Goal: Use online tool/utility: Utilize a website feature to perform a specific function

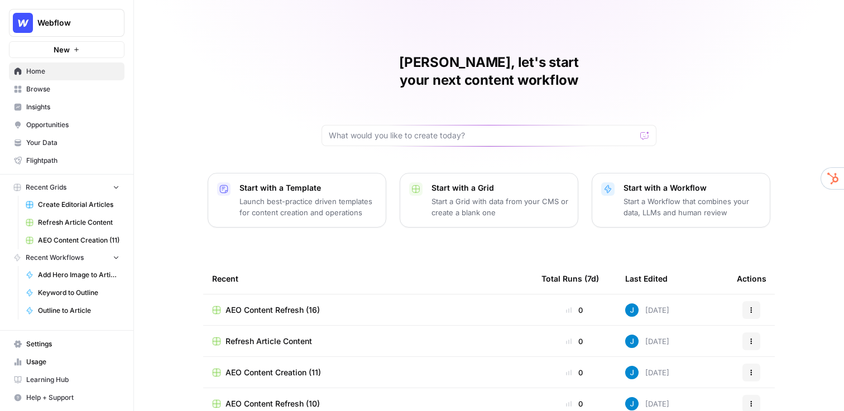
click at [69, 104] on span "Insights" at bounding box center [72, 107] width 93 height 10
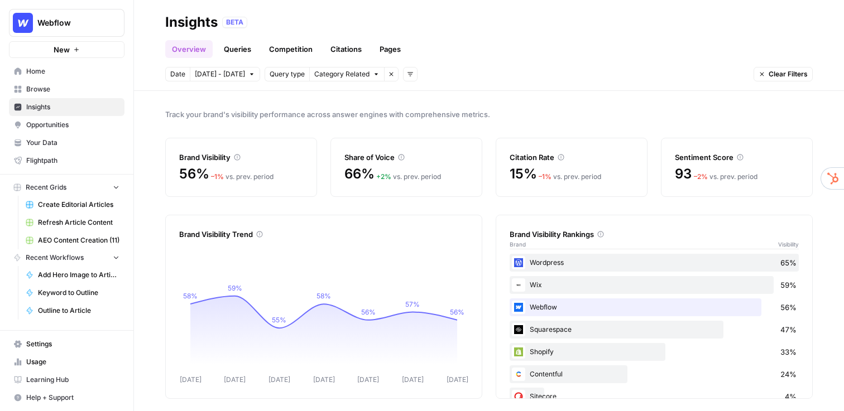
click at [231, 49] on link "Queries" at bounding box center [237, 49] width 41 height 18
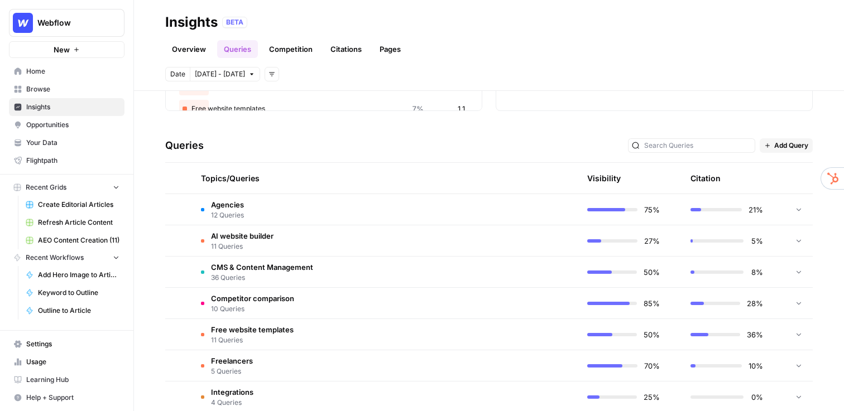
scroll to position [190, 0]
click at [352, 235] on td "AI website builder 11 Queries" at bounding box center [332, 239] width 280 height 31
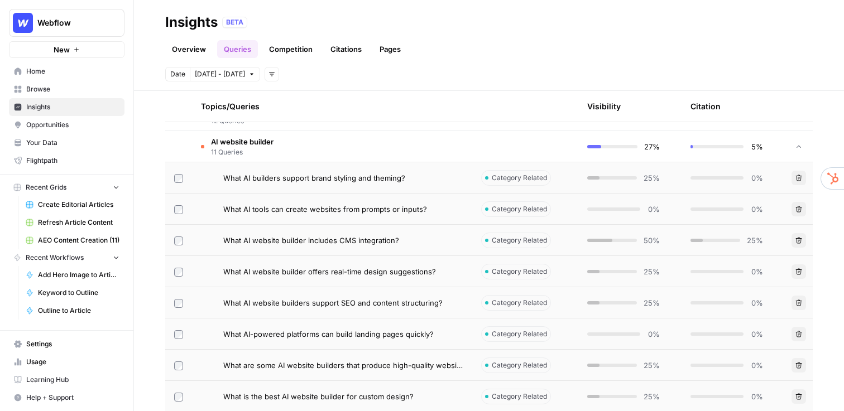
scroll to position [291, 0]
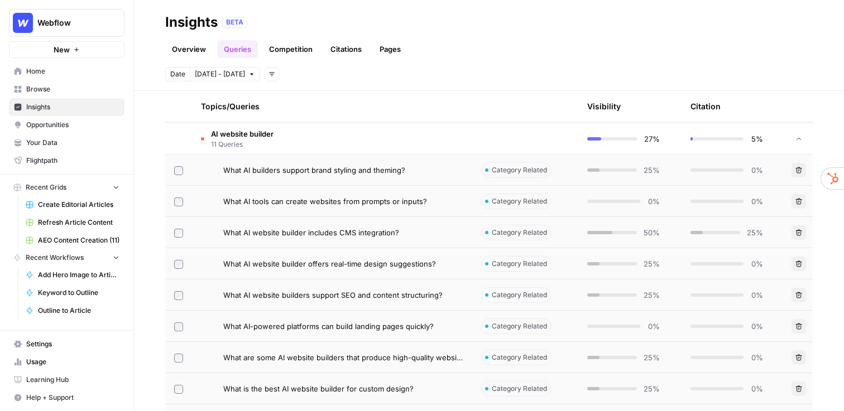
click at [345, 167] on span "What AI builders support brand styling and theming?" at bounding box center [314, 170] width 182 height 11
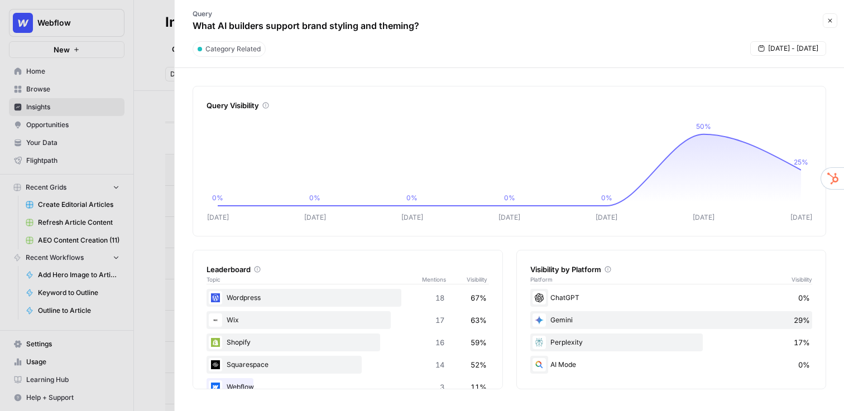
click at [782, 50] on span "[DATE] - [DATE]" at bounding box center [793, 49] width 50 height 10
click at [527, 25] on div "Query What AI builders support brand styling and theming?" at bounding box center [500, 20] width 638 height 32
click at [828, 21] on icon "button" at bounding box center [829, 20] width 7 height 7
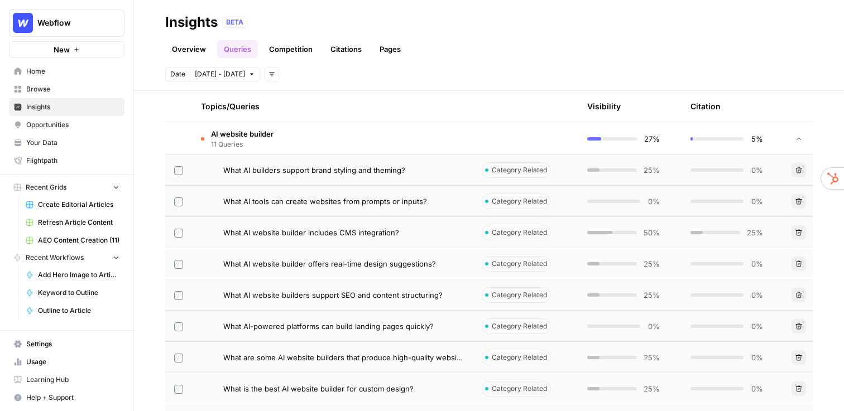
click at [281, 50] on link "Competition" at bounding box center [290, 49] width 57 height 18
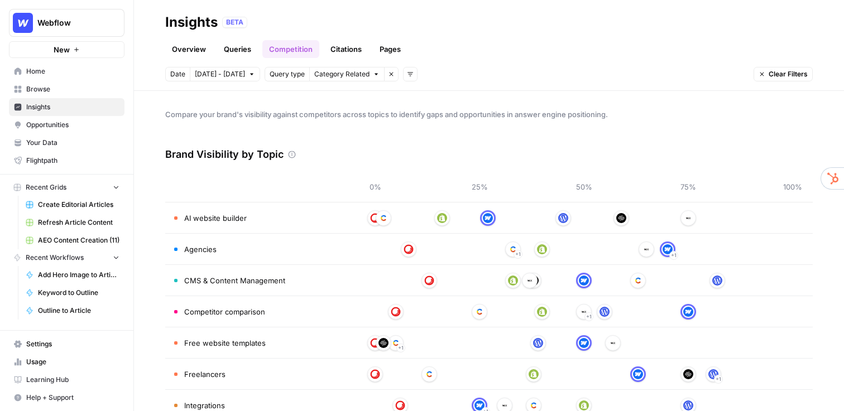
scroll to position [40, 0]
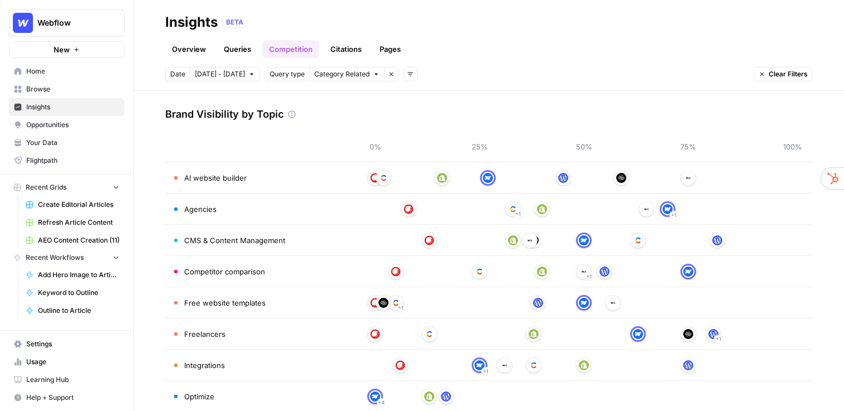
click at [345, 49] on link "Citations" at bounding box center [346, 49] width 45 height 18
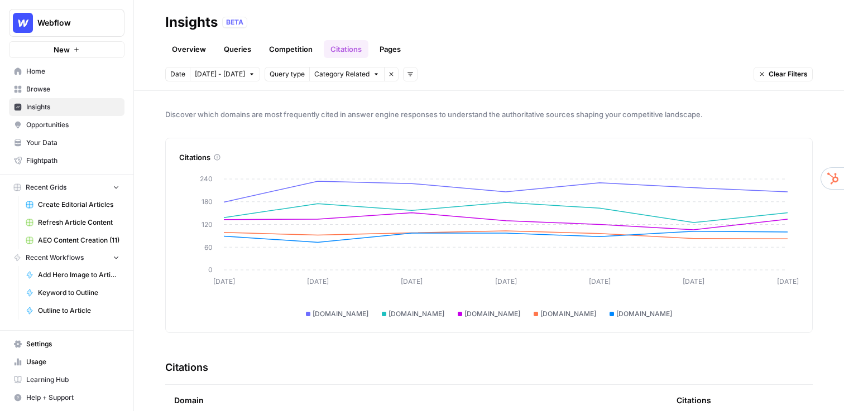
click at [389, 49] on link "Pages" at bounding box center [390, 49] width 35 height 18
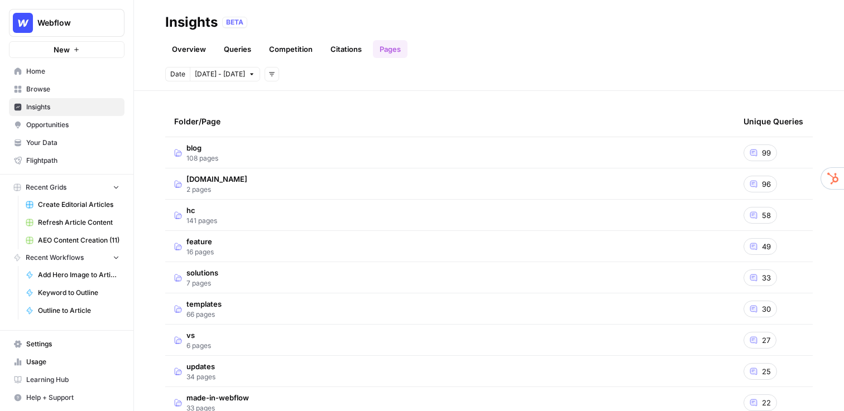
scroll to position [39, 0]
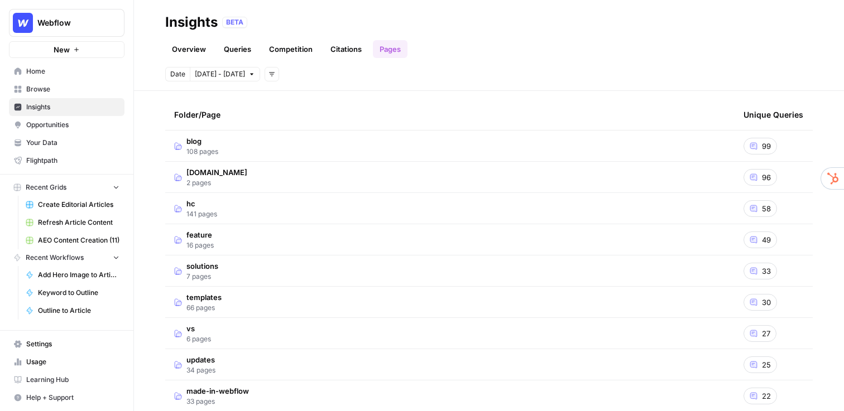
click at [196, 144] on span "blog" at bounding box center [202, 141] width 32 height 11
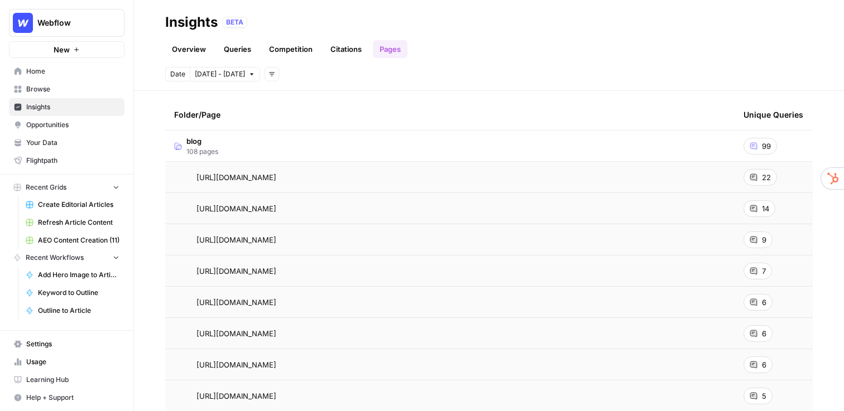
click at [400, 177] on div "[URL][DOMAIN_NAME] Go to page" at bounding box center [449, 177] width 551 height 13
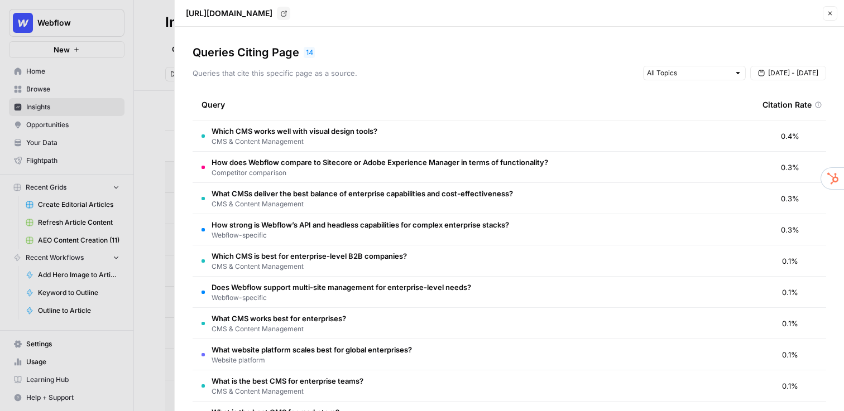
scroll to position [15, 0]
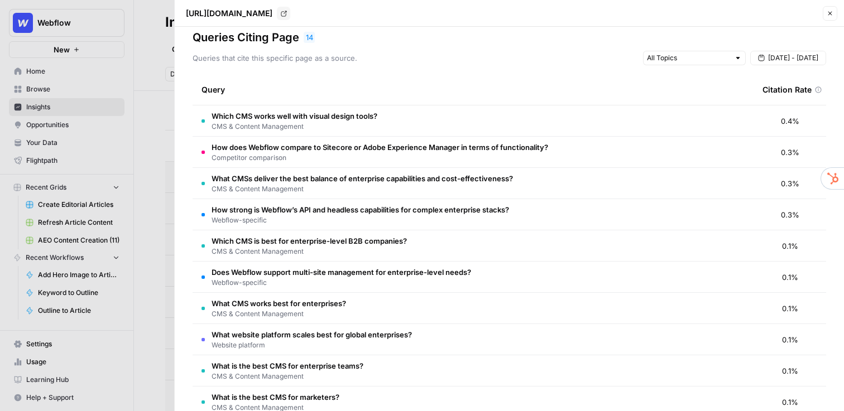
click at [141, 190] on div at bounding box center [422, 205] width 844 height 411
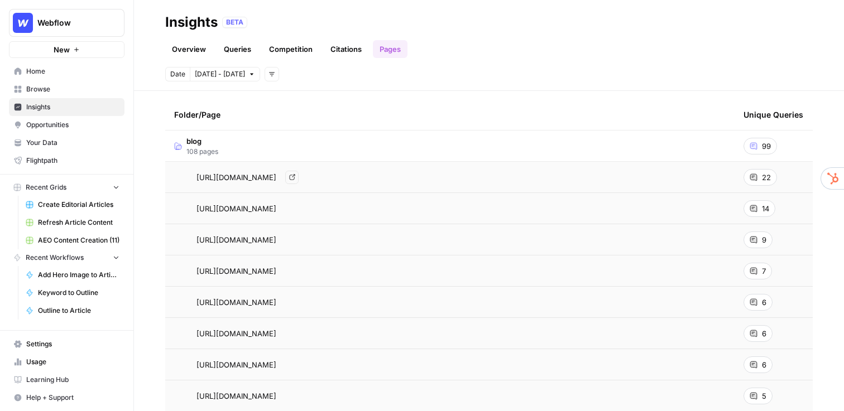
click at [276, 177] on span "[URL][DOMAIN_NAME]" at bounding box center [236, 177] width 80 height 11
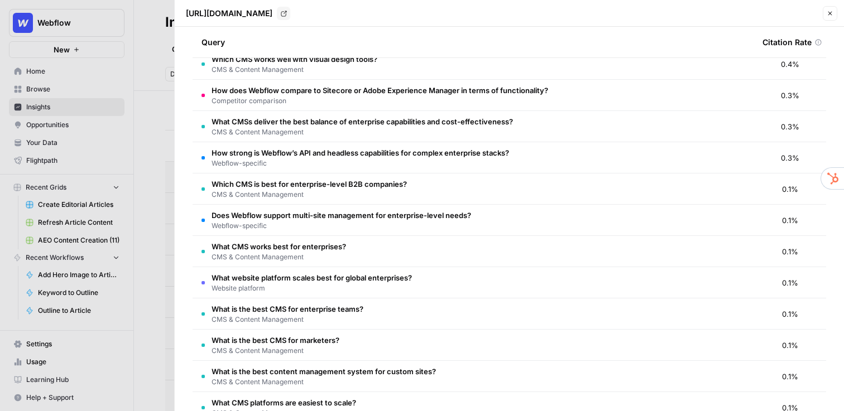
scroll to position [79, 0]
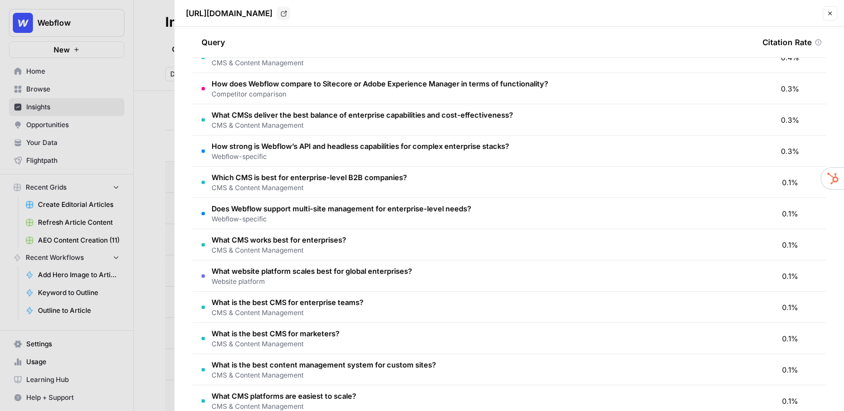
click at [831, 15] on icon "button" at bounding box center [830, 14] width 4 height 4
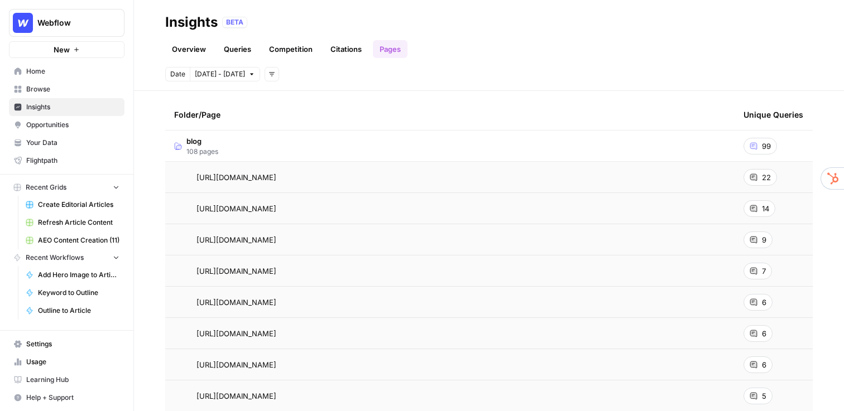
click at [189, 48] on link "Overview" at bounding box center [188, 49] width 47 height 18
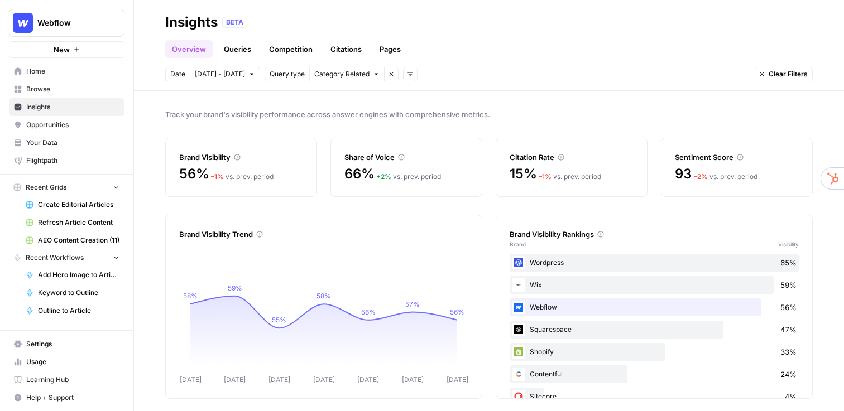
click at [62, 121] on span "Opportunities" at bounding box center [72, 125] width 93 height 10
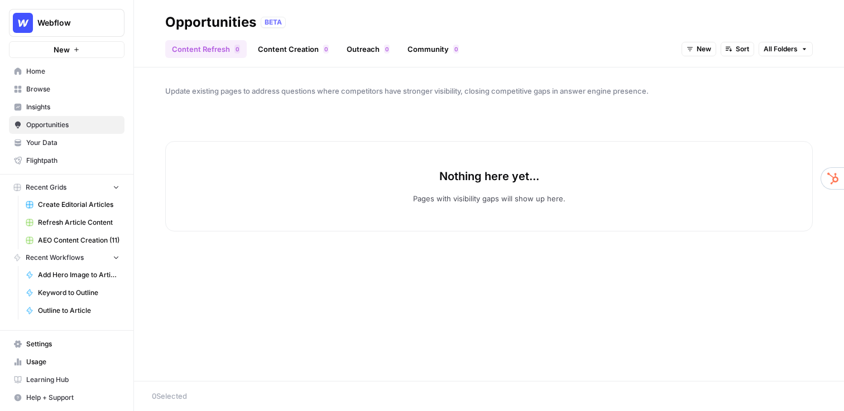
click at [369, 49] on link "Outreach 0" at bounding box center [368, 49] width 56 height 18
click at [273, 50] on link "Content Creation 0" at bounding box center [293, 49] width 84 height 18
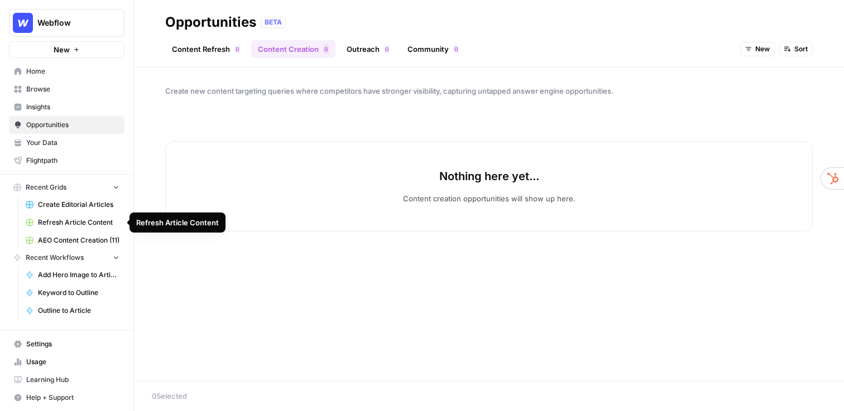
click at [69, 218] on span "Refresh Article Content" at bounding box center [78, 223] width 81 height 10
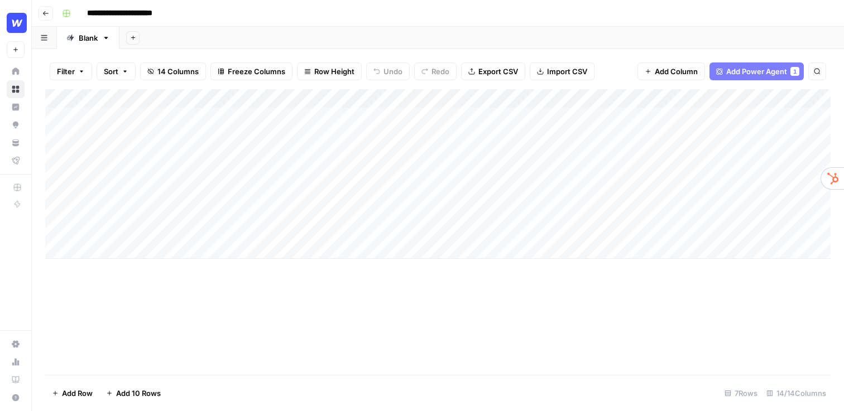
click at [316, 11] on div "**********" at bounding box center [444, 13] width 775 height 18
click at [540, 99] on div "Add Column" at bounding box center [437, 174] width 785 height 170
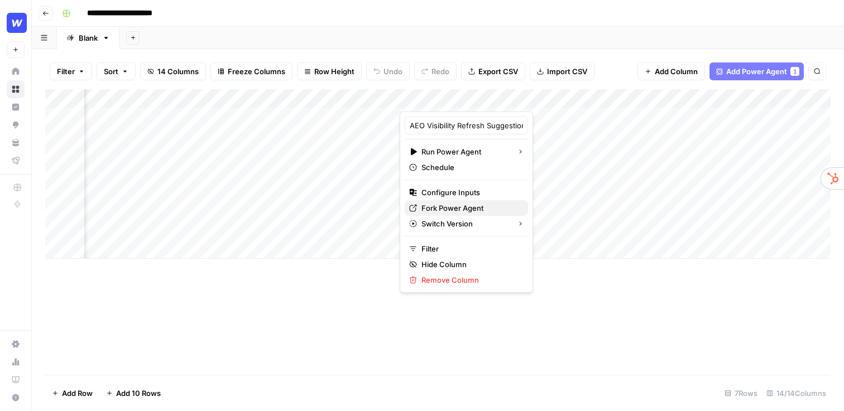
click at [454, 213] on span "Fork Power Agent" at bounding box center [470, 208] width 98 height 11
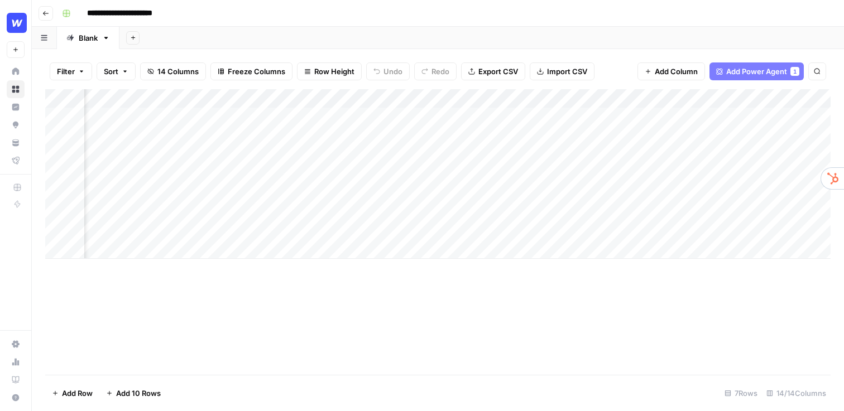
scroll to position [0, 384]
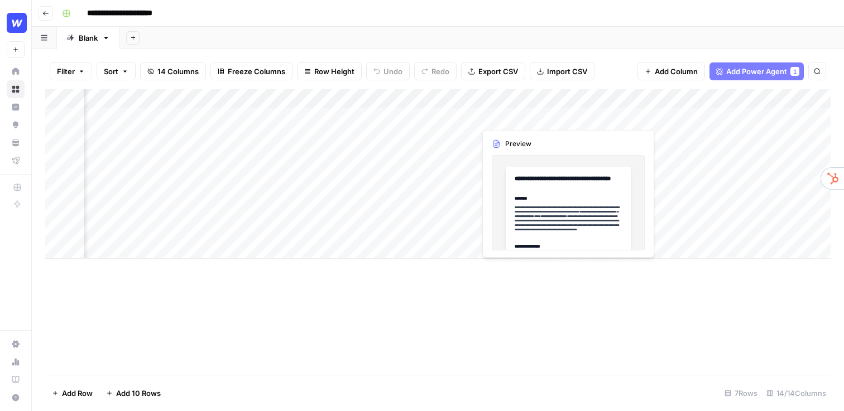
click at [521, 117] on div "Add Column" at bounding box center [437, 174] width 785 height 170
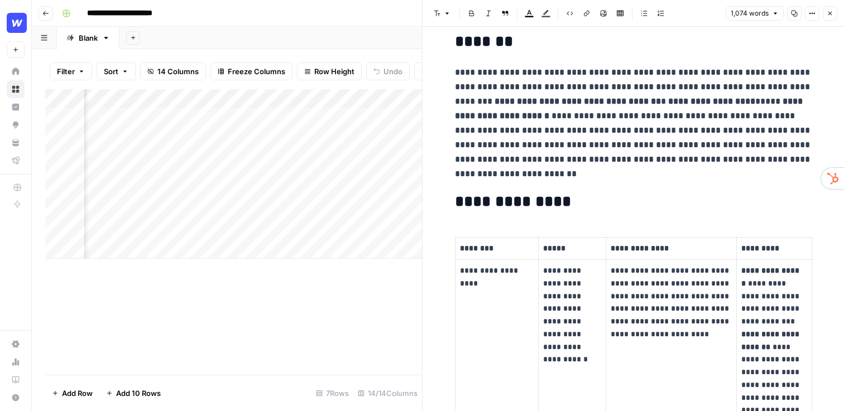
scroll to position [124, 0]
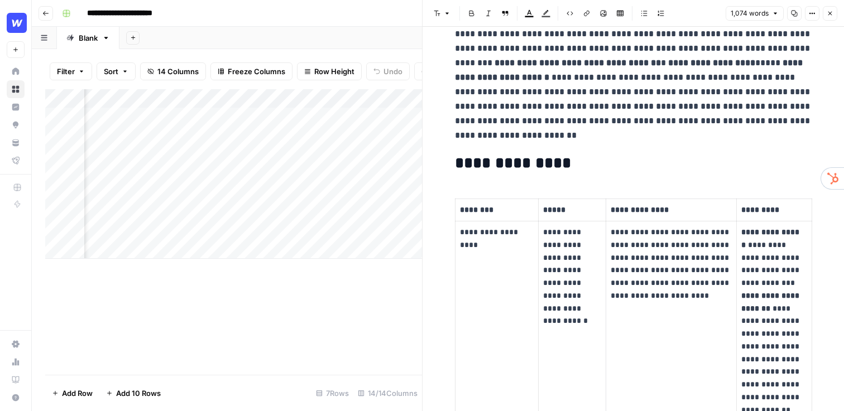
click at [834, 11] on button "Close" at bounding box center [830, 13] width 15 height 15
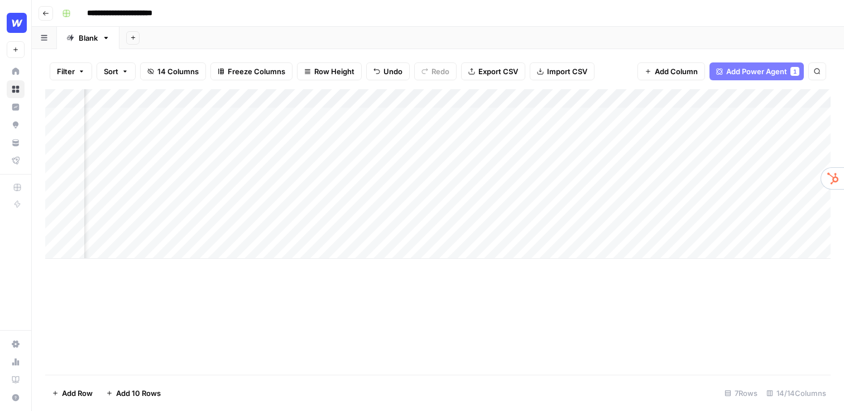
scroll to position [0, 853]
click at [618, 111] on div "Add Column" at bounding box center [437, 174] width 785 height 170
click at [622, 23] on header "**********" at bounding box center [438, 13] width 812 height 27
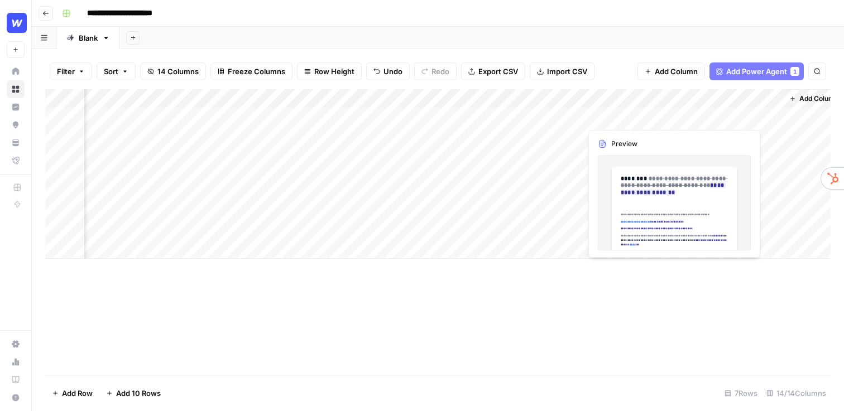
click at [622, 119] on div "Add Column" at bounding box center [437, 174] width 785 height 170
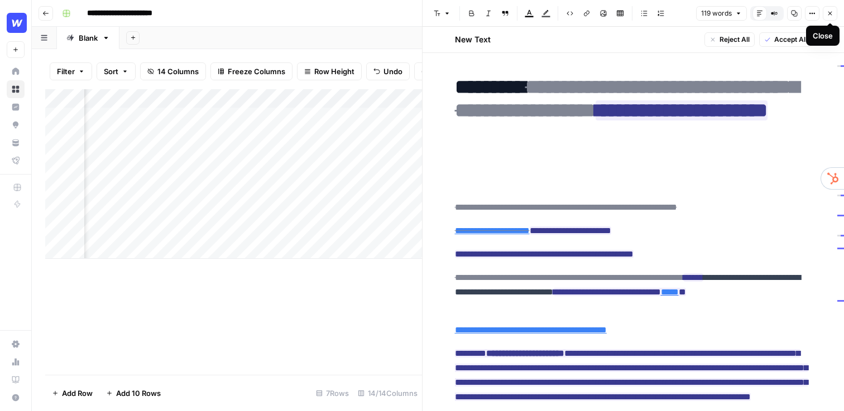
click at [831, 16] on icon "button" at bounding box center [829, 13] width 7 height 7
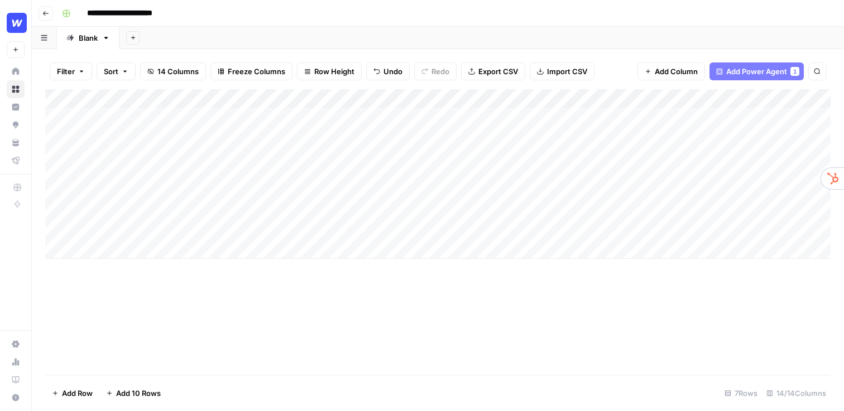
click at [323, 9] on div "**********" at bounding box center [444, 13] width 775 height 18
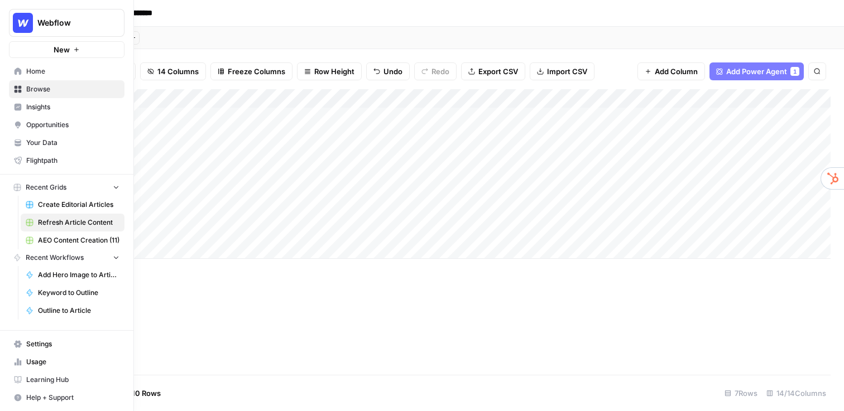
click at [39, 141] on span "Your Data" at bounding box center [72, 143] width 93 height 10
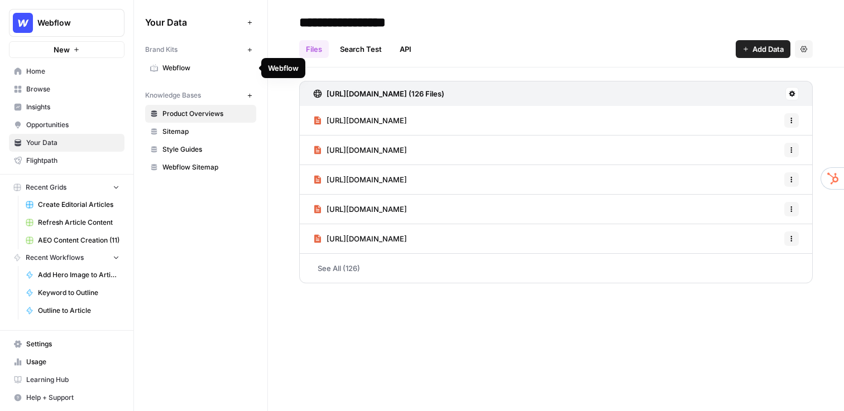
click at [197, 63] on span "Webflow" at bounding box center [206, 68] width 89 height 10
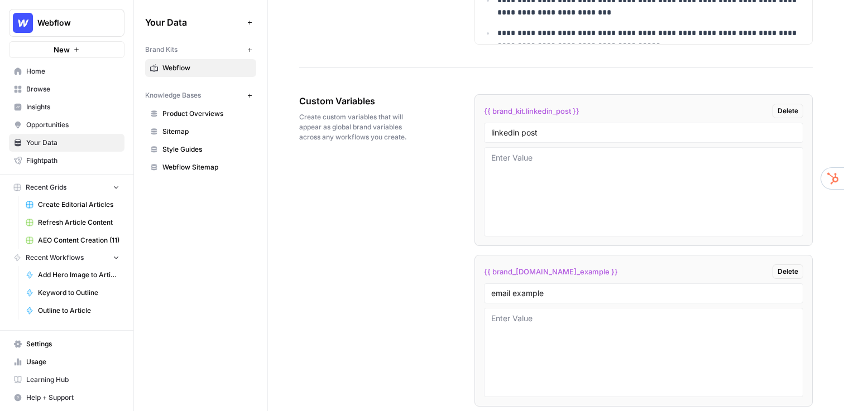
scroll to position [1779, 0]
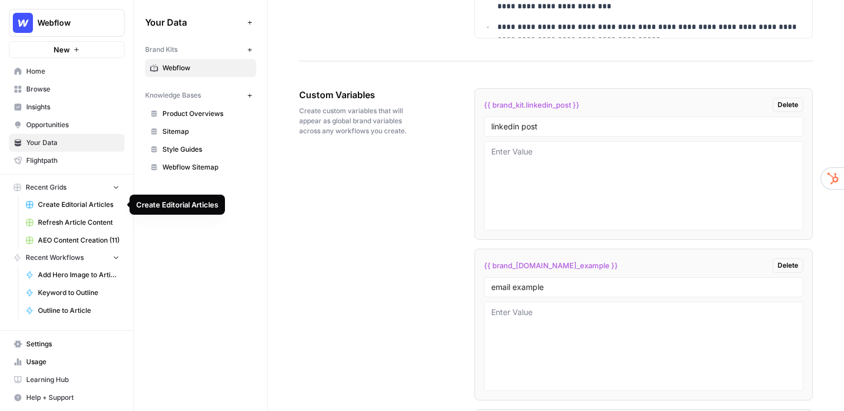
click at [73, 205] on span "Create Editorial Articles" at bounding box center [78, 205] width 81 height 10
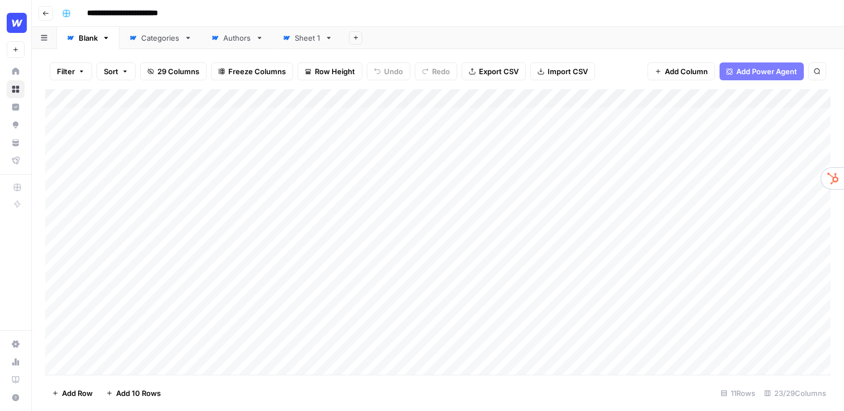
click at [482, 99] on div "Add Column" at bounding box center [437, 232] width 785 height 286
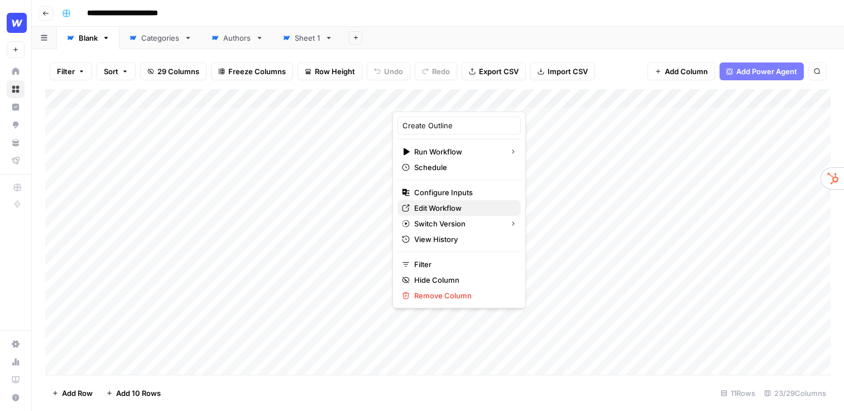
click at [453, 205] on span "Edit Workflow" at bounding box center [463, 208] width 98 height 11
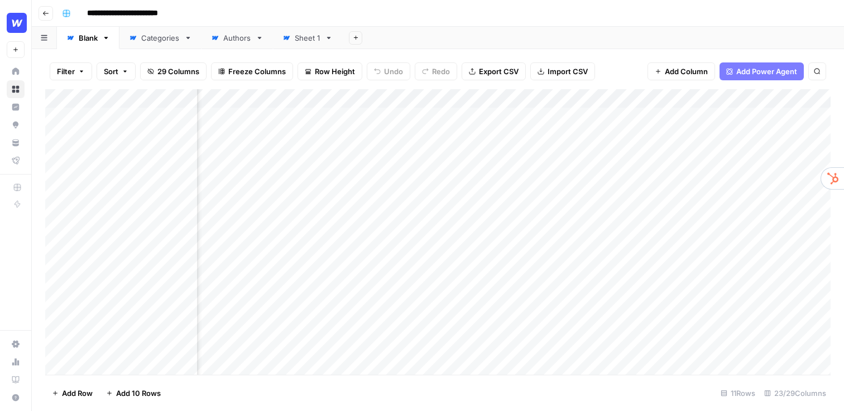
scroll to position [0, 200]
click at [386, 182] on div "Add Column" at bounding box center [437, 232] width 785 height 286
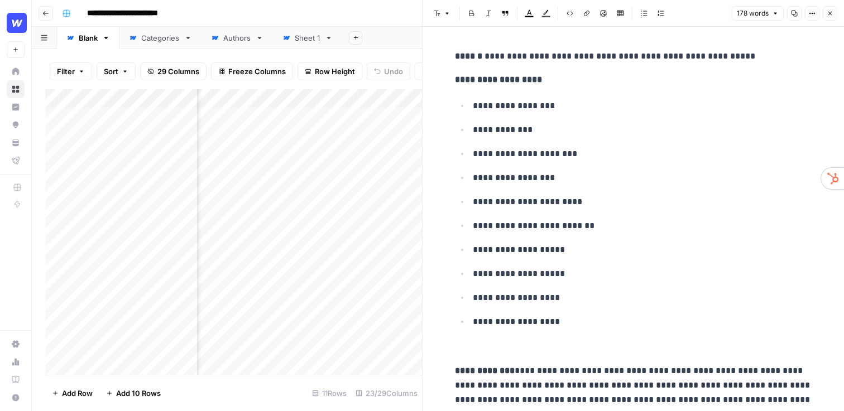
scroll to position [26, 0]
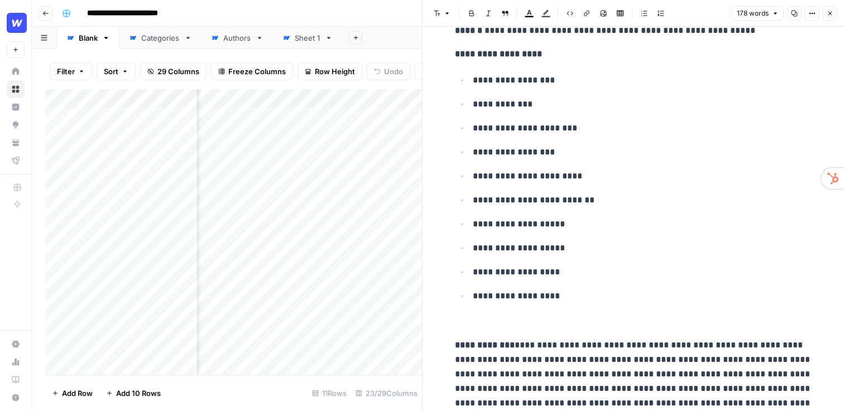
click at [565, 297] on p "**********" at bounding box center [642, 296] width 339 height 15
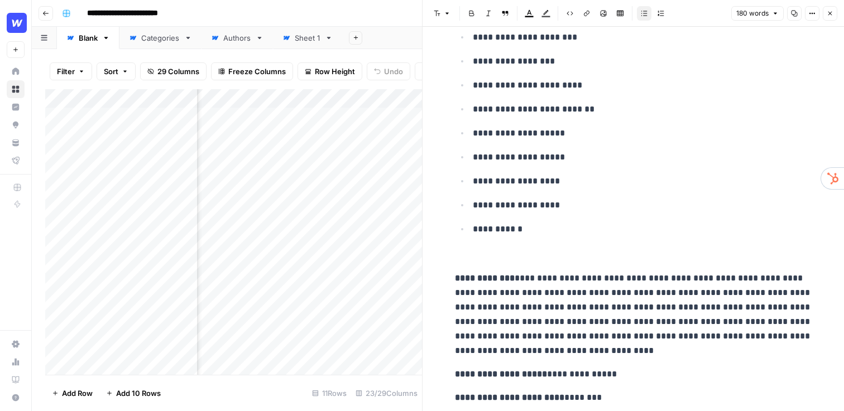
scroll to position [141, 0]
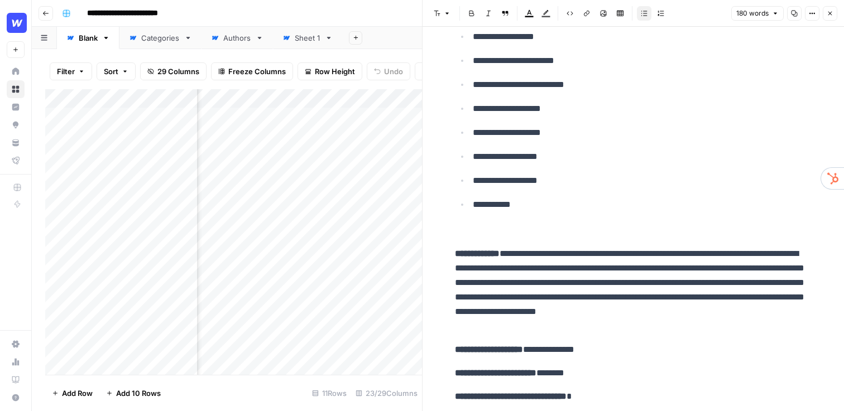
click at [829, 17] on button "Close" at bounding box center [830, 13] width 15 height 15
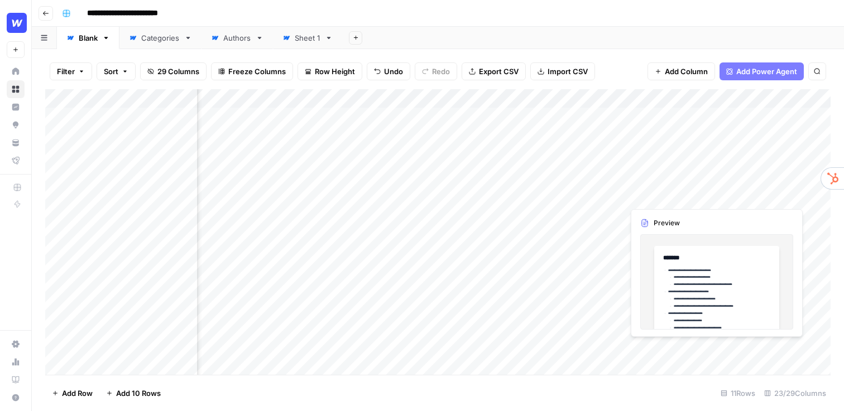
scroll to position [0, 437]
click at [610, 193] on div "Add Column" at bounding box center [437, 232] width 785 height 286
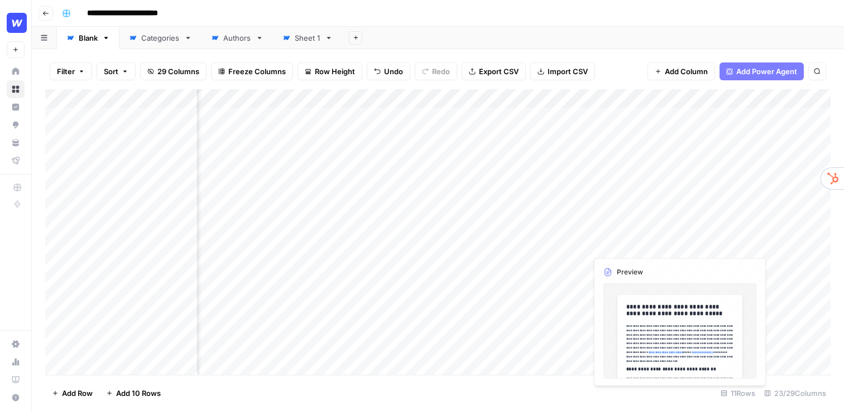
click at [631, 181] on div "Add Column" at bounding box center [437, 232] width 785 height 286
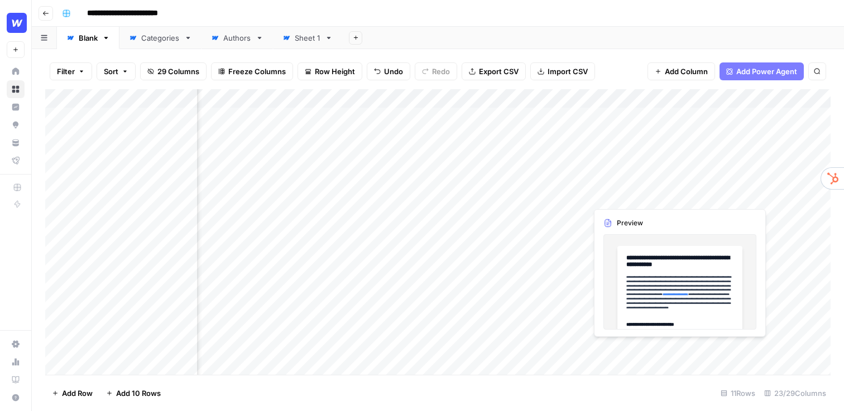
click at [631, 181] on div at bounding box center [637, 181] width 102 height 51
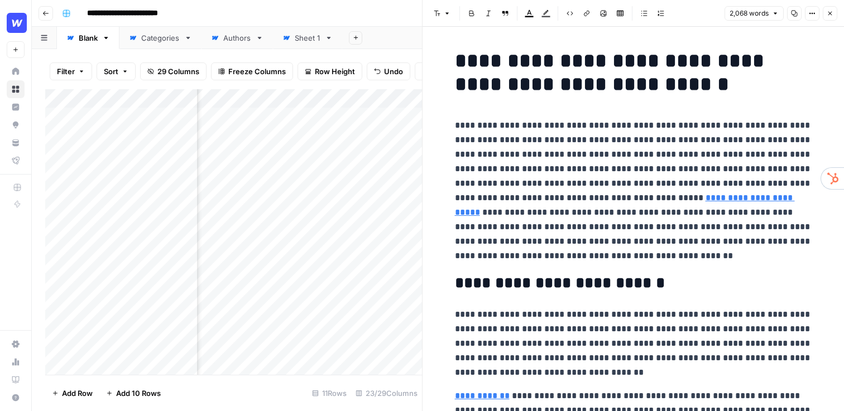
scroll to position [160, 0]
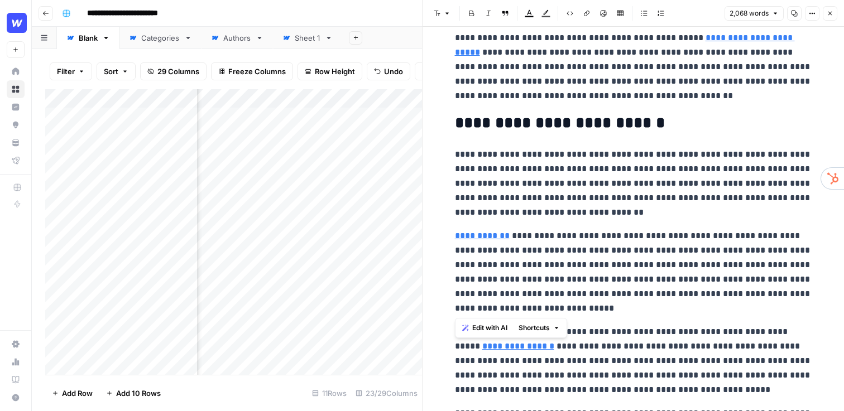
drag, startPoint x: 529, startPoint y: 307, endPoint x: 445, endPoint y: 241, distance: 106.9
click at [488, 328] on span "Edit with AI" at bounding box center [489, 328] width 35 height 10
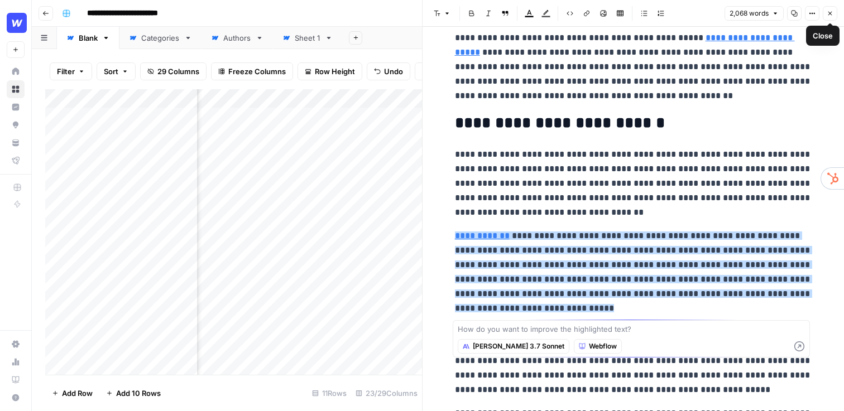
click at [832, 18] on button "Close" at bounding box center [830, 13] width 15 height 15
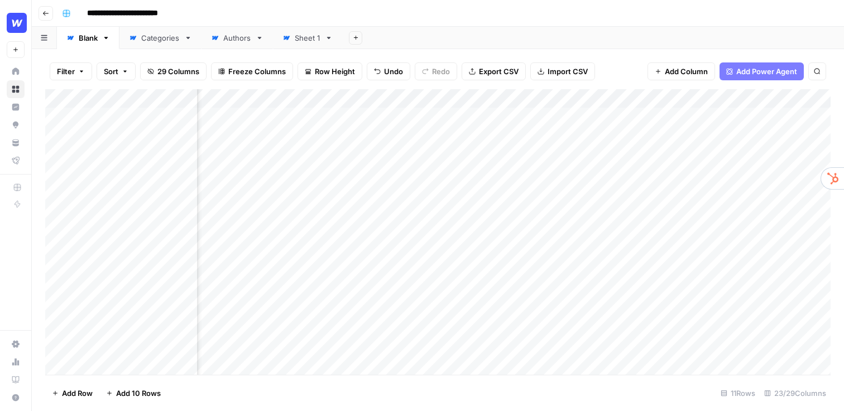
scroll to position [0, 1737]
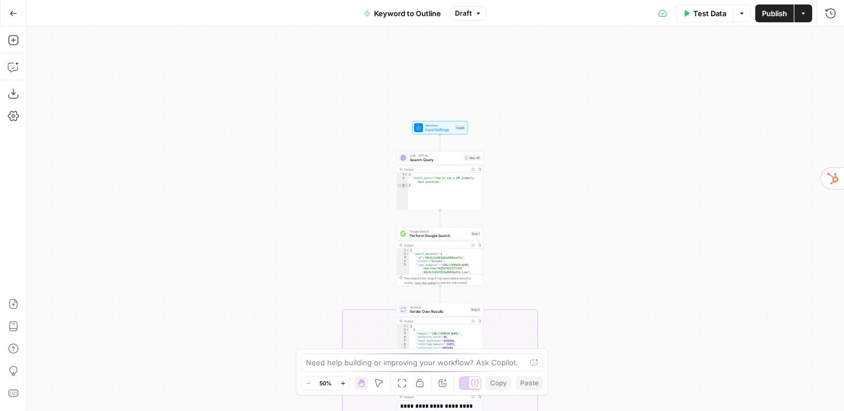
click at [511, 191] on div "true false Workflow Input Settings Inputs LLM · GPT-4o Search Query Step 40 Out…" at bounding box center [435, 219] width 817 height 384
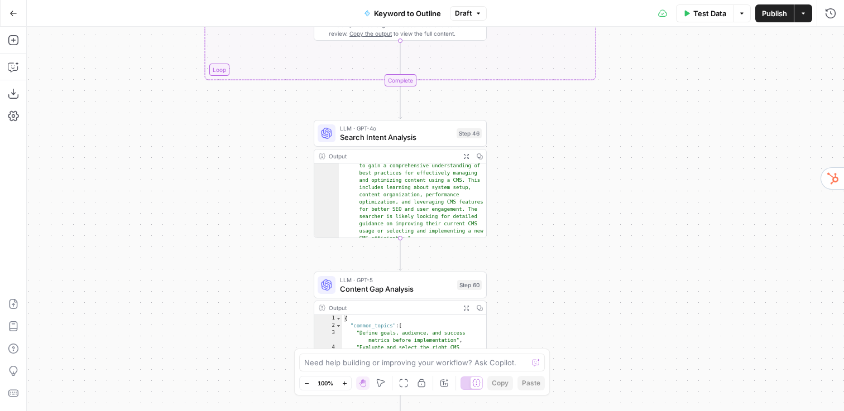
scroll to position [23, 0]
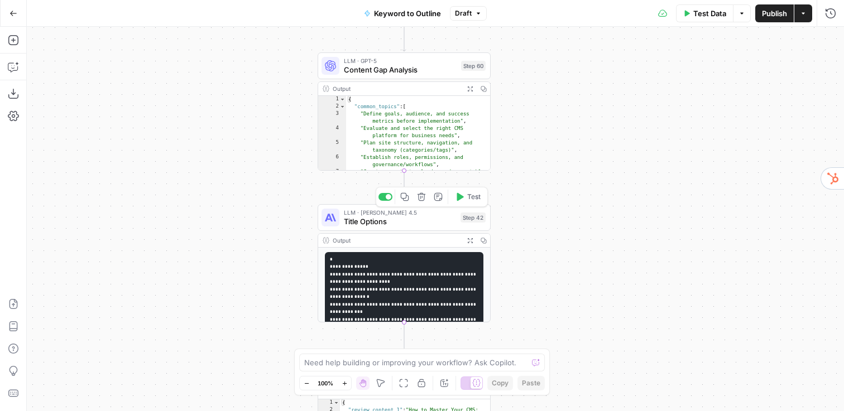
click at [413, 223] on span "Title Options" at bounding box center [400, 221] width 112 height 11
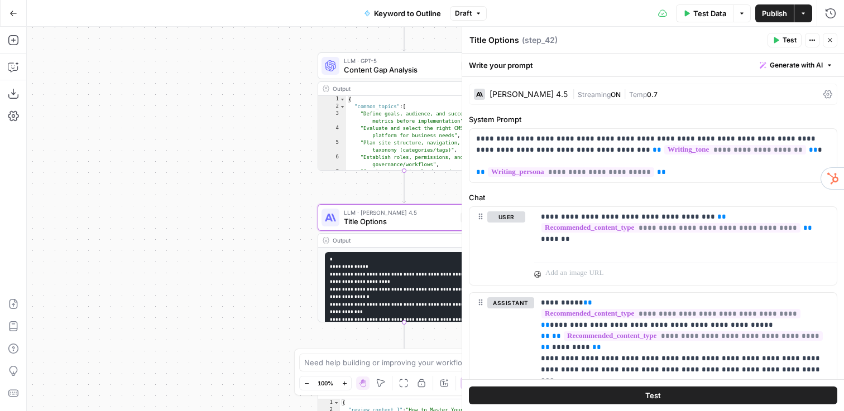
click at [833, 41] on button "Close" at bounding box center [830, 40] width 15 height 15
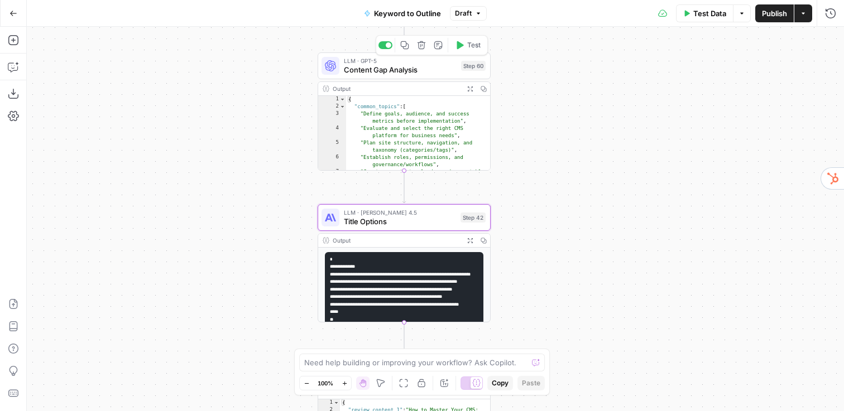
click at [383, 74] on span "Content Gap Analysis" at bounding box center [400, 69] width 113 height 11
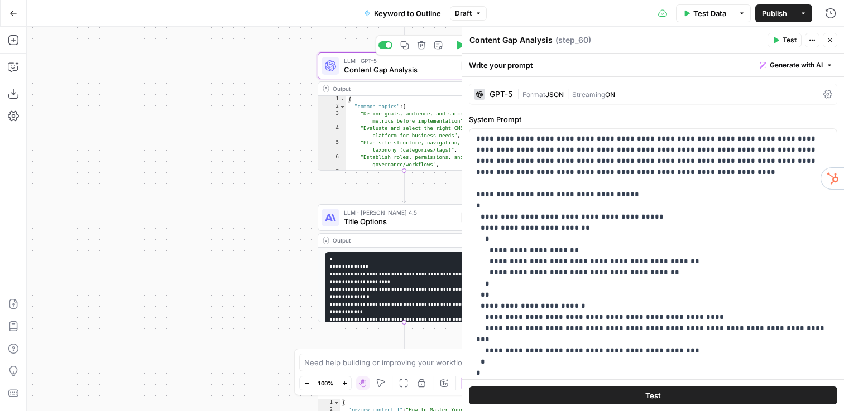
click at [499, 97] on div "GPT-5" at bounding box center [500, 94] width 23 height 8
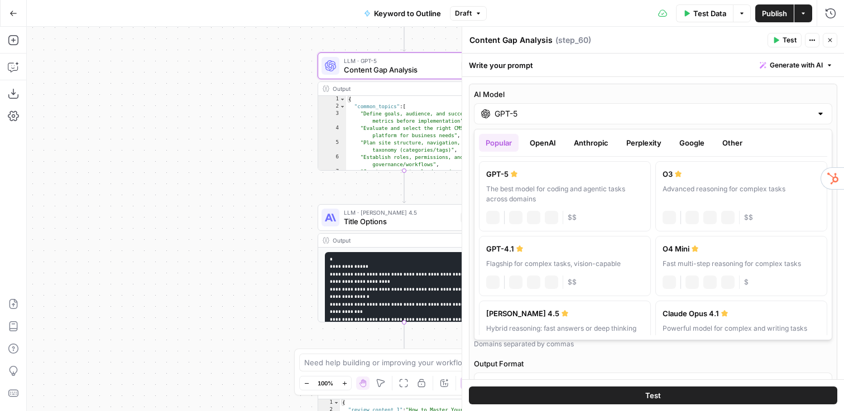
click at [521, 116] on input "GPT-5" at bounding box center [652, 113] width 317 height 11
click at [544, 141] on button "OpenAI" at bounding box center [543, 143] width 40 height 18
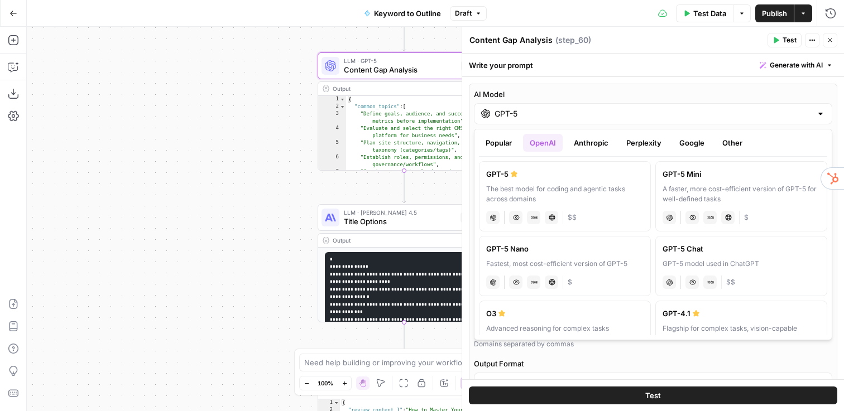
click at [584, 143] on button "Anthropic" at bounding box center [591, 143] width 48 height 18
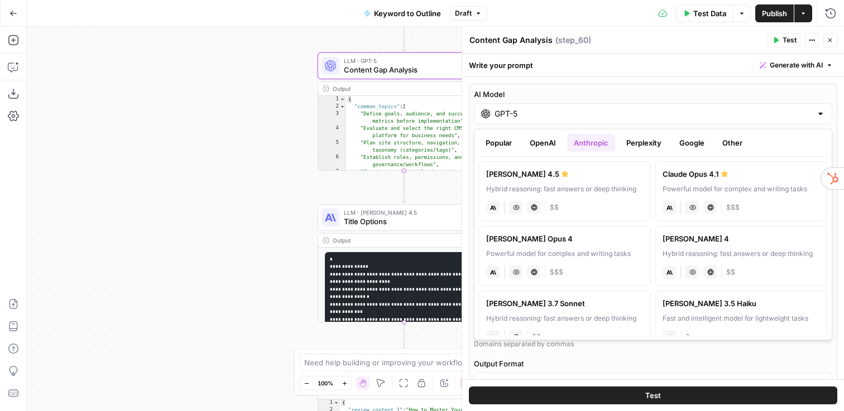
click at [643, 141] on button "Perplexity" at bounding box center [643, 143] width 49 height 18
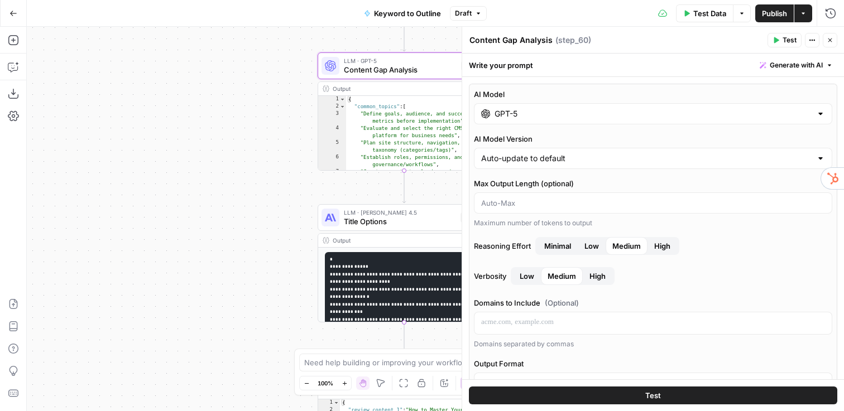
click at [830, 37] on icon "button" at bounding box center [829, 40] width 7 height 7
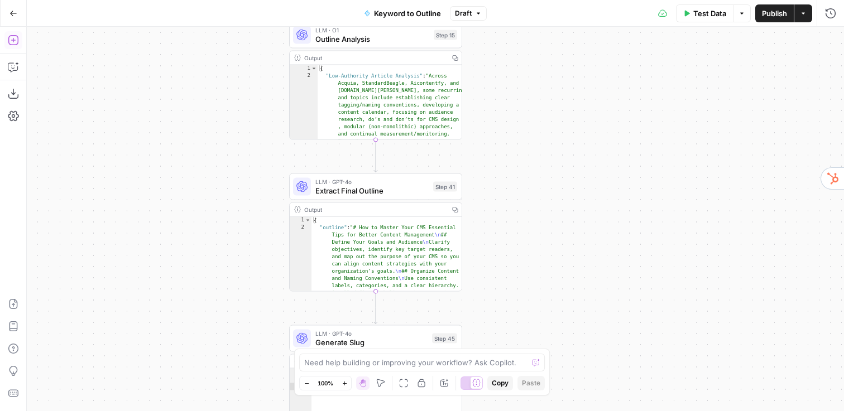
click at [12, 38] on icon "button" at bounding box center [13, 40] width 11 height 11
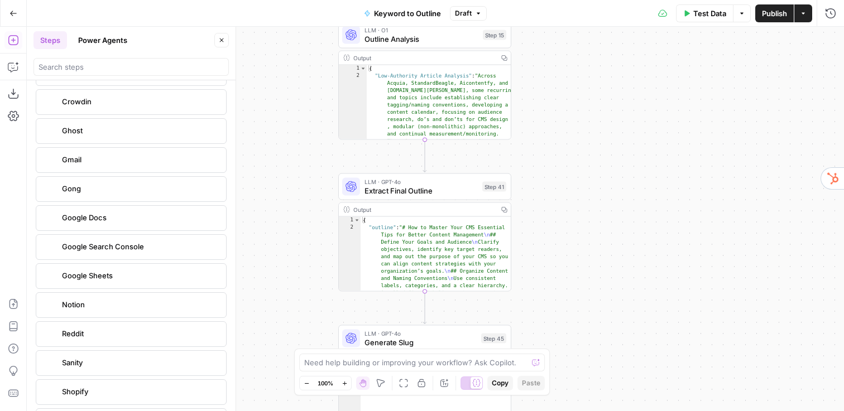
scroll to position [2249, 0]
click at [13, 6] on button "Go Back" at bounding box center [13, 13] width 20 height 20
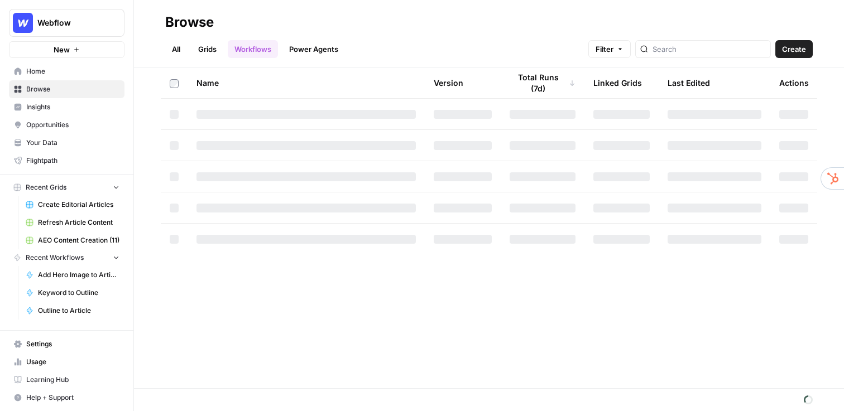
click at [59, 146] on span "Your Data" at bounding box center [72, 143] width 93 height 10
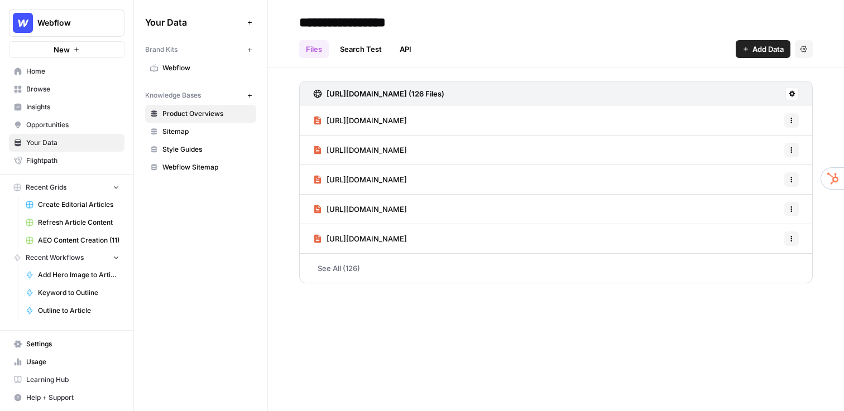
click at [196, 75] on link "Webflow" at bounding box center [200, 68] width 111 height 18
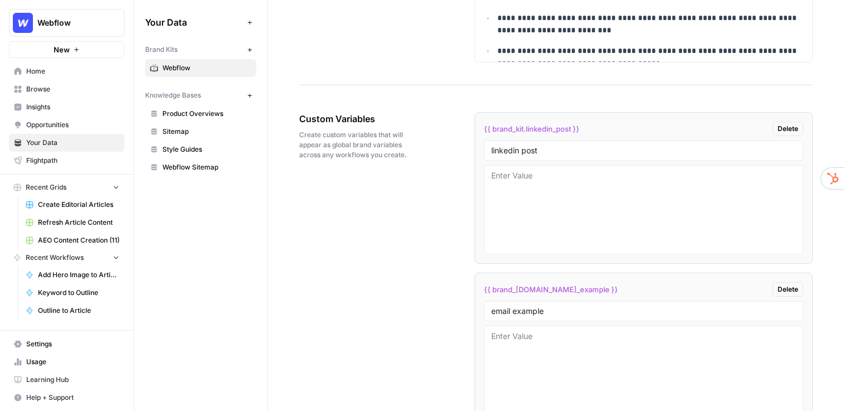
scroll to position [1747, 0]
